Goal: Information Seeking & Learning: Learn about a topic

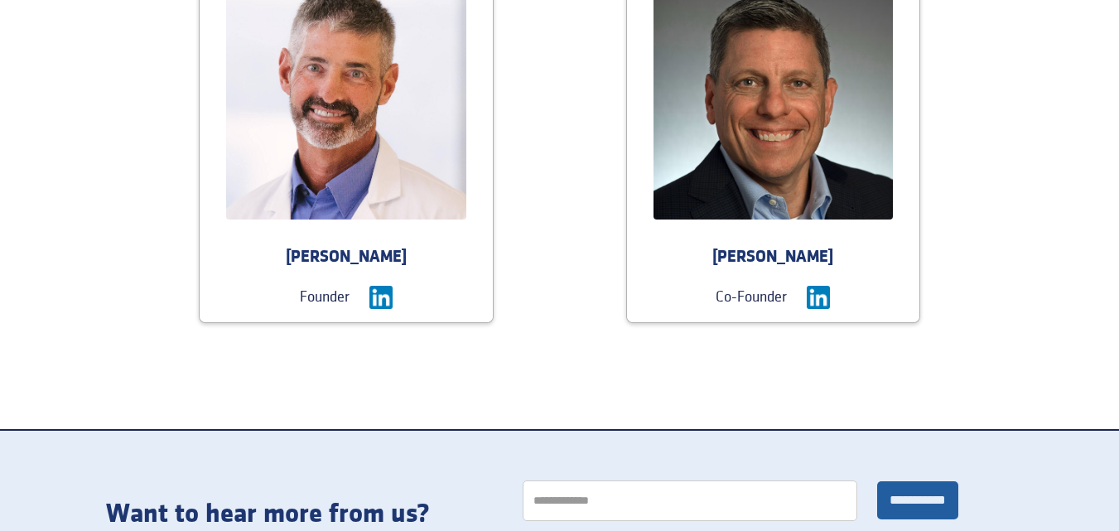
scroll to position [1739, 0]
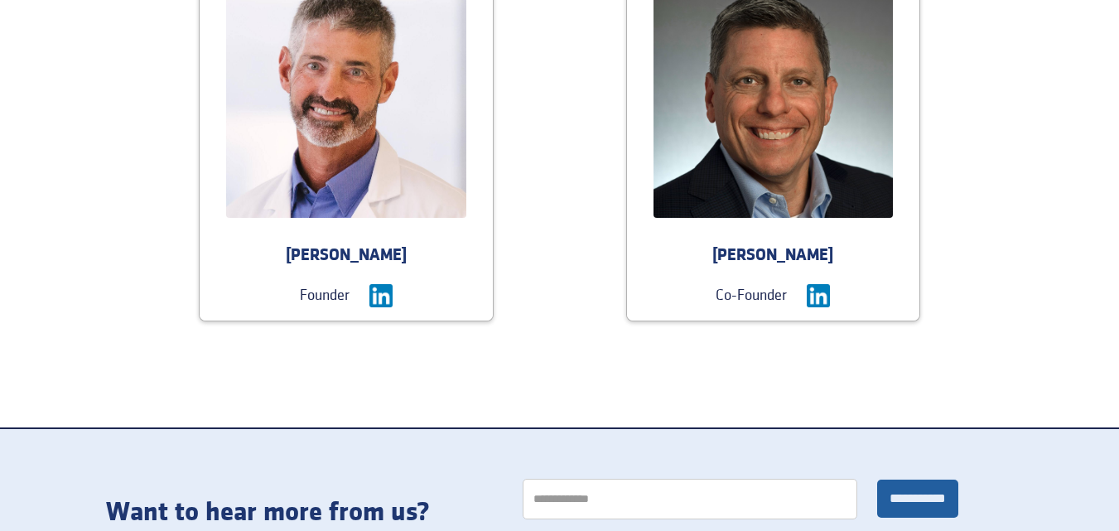
drag, startPoint x: 426, startPoint y: 256, endPoint x: 301, endPoint y: 262, distance: 126.0
click at [301, 262] on div "[PERSON_NAME]" at bounding box center [346, 255] width 293 height 23
click at [338, 300] on div "Founder" at bounding box center [325, 295] width 50 height 23
click at [788, 255] on div "[PERSON_NAME]" at bounding box center [773, 255] width 293 height 23
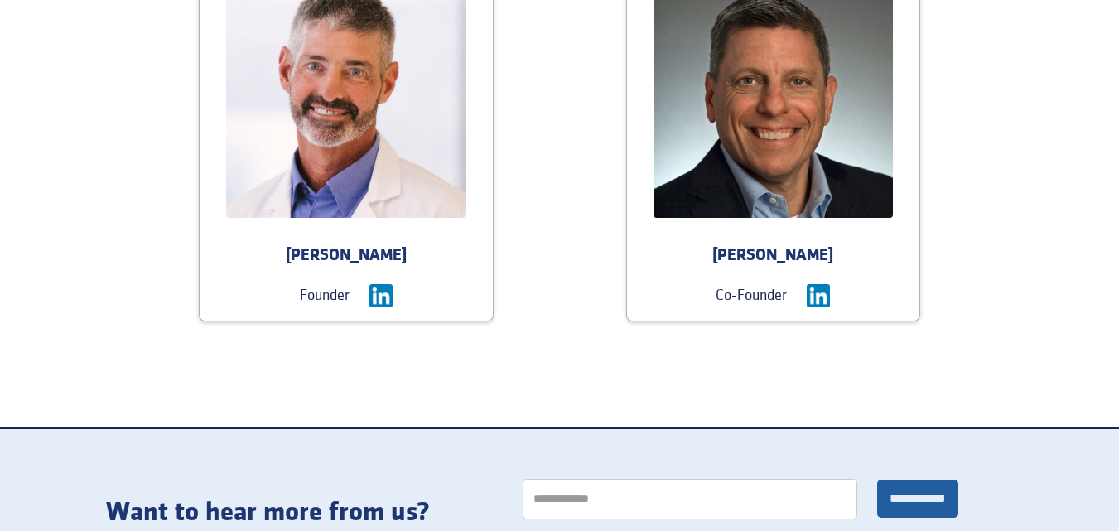
click at [788, 255] on div "[PERSON_NAME]" at bounding box center [773, 255] width 293 height 23
click at [768, 296] on div "Co-Founder" at bounding box center [750, 295] width 71 height 23
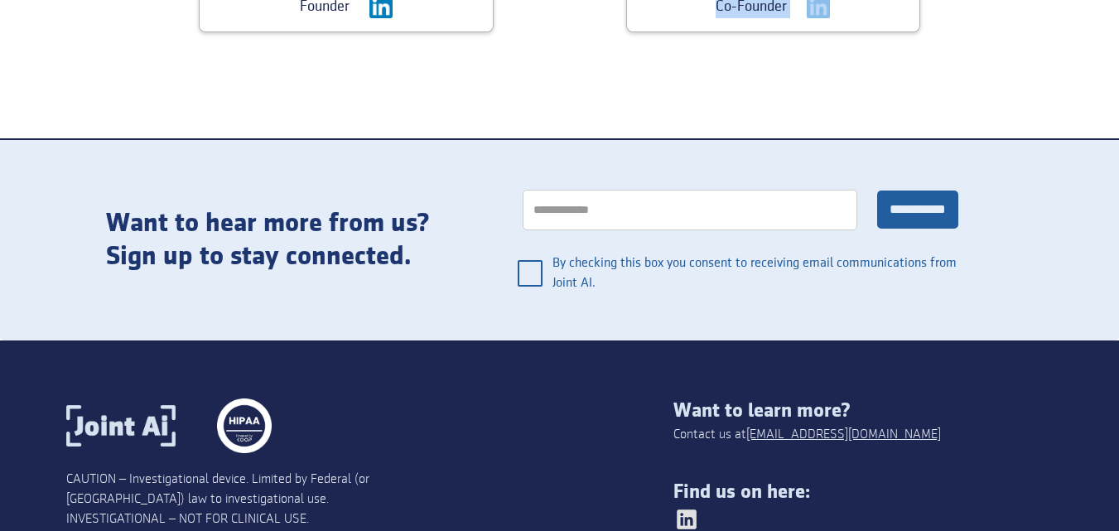
scroll to position [2161, 0]
